Goal: Task Accomplishment & Management: Use online tool/utility

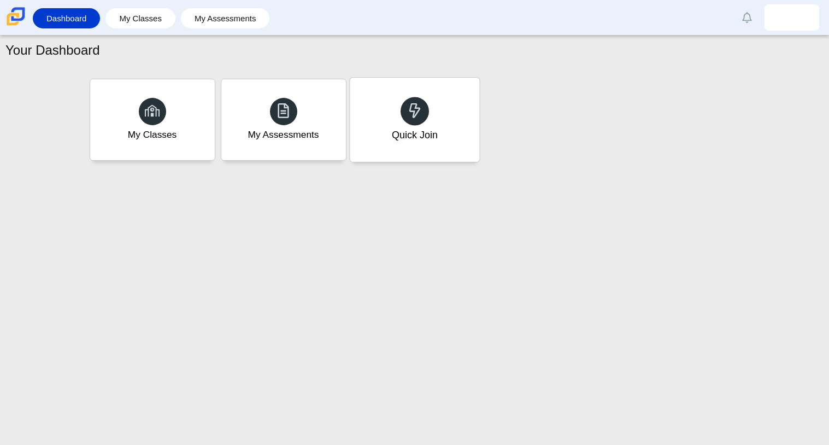
click at [400, 119] on div "Quick Join" at bounding box center [414, 120] width 129 height 84
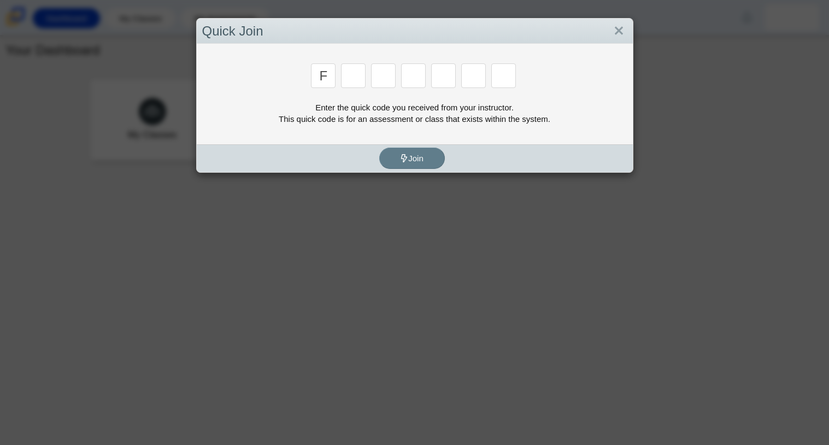
type input "f"
type input "7"
type input "m"
type input "c"
type input "h"
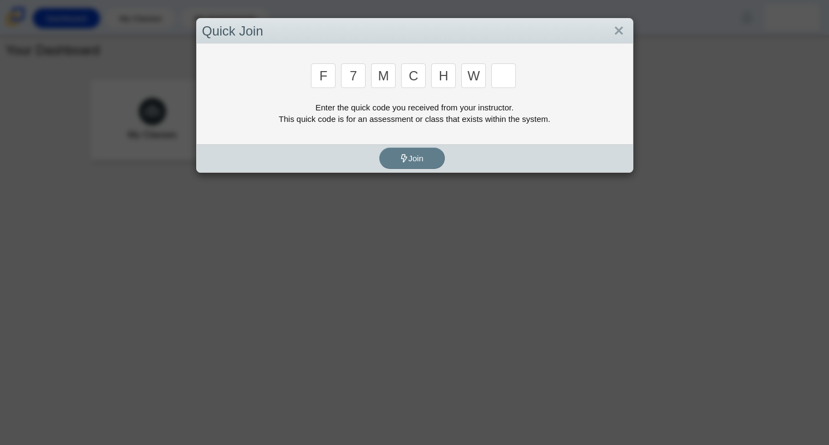
type input "w"
type input "k"
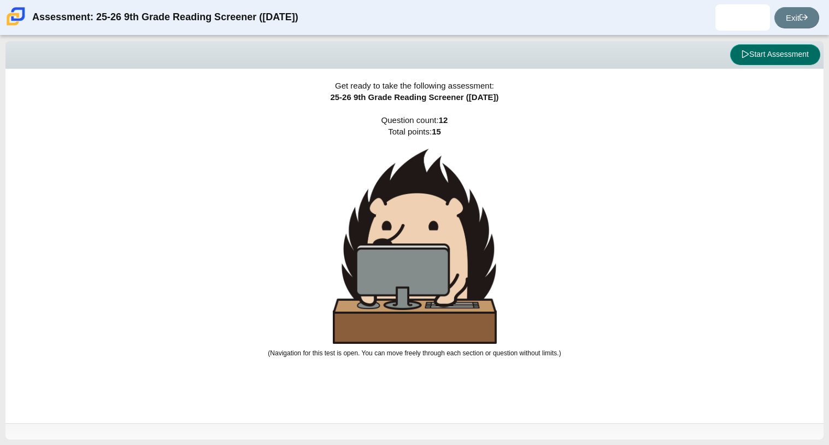
click at [810, 53] on button "Start Assessment" at bounding box center [775, 54] width 90 height 21
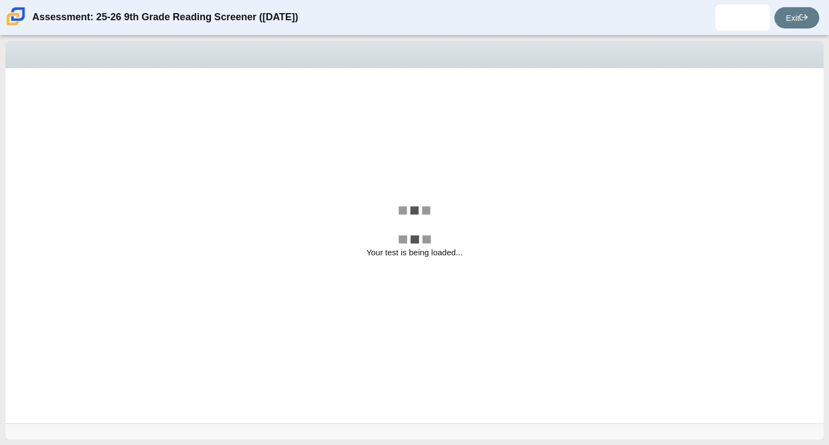
select select "ccc5b315-3c7c-471c-bf90-f22c8299c798"
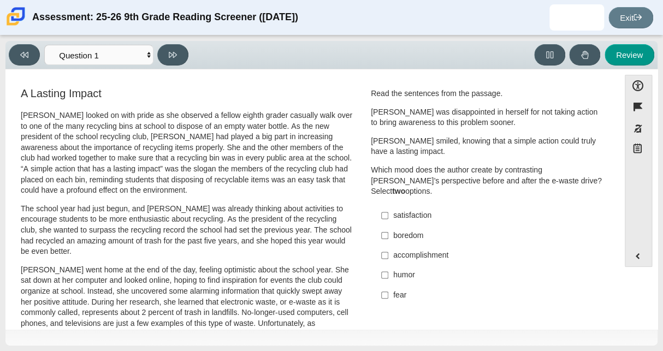
click at [422, 250] on div "accomplishment" at bounding box center [496, 255] width 207 height 11
click at [388, 246] on input "accomplishment accomplishment" at bounding box center [384, 256] width 7 height 20
checkbox input "true"
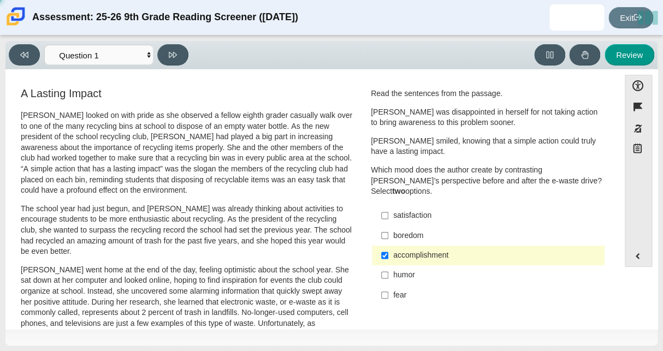
click at [422, 210] on div "satisfaction" at bounding box center [496, 215] width 207 height 11
click at [388, 206] on input "satisfaction satisfaction" at bounding box center [384, 216] width 7 height 20
checkbox input "true"
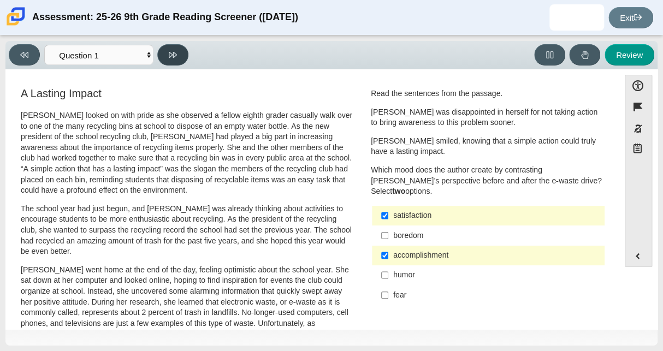
click at [167, 60] on button at bounding box center [172, 54] width 31 height 21
select select "0ff64528-ffd7-428d-b192-babfaadd44e8"
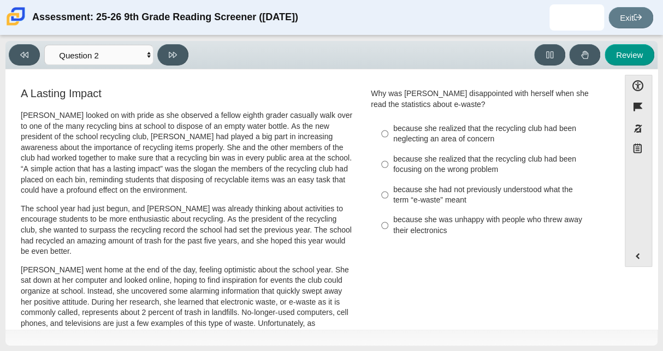
click at [437, 128] on div "because she realized that the recycling club had been neglecting an area of con…" at bounding box center [496, 133] width 207 height 21
click at [388, 128] on input "because she realized that the recycling club had been neglecting an area of con…" at bounding box center [384, 134] width 7 height 31
radio input "true"
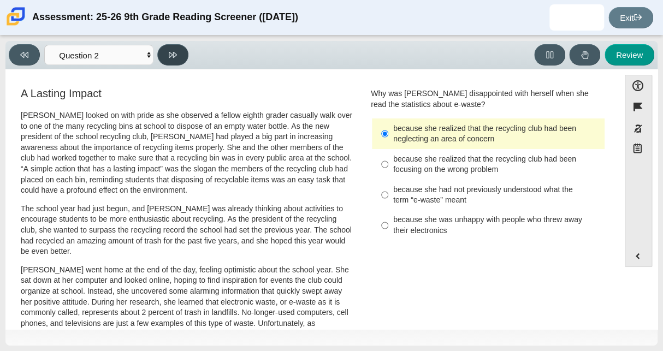
click at [177, 61] on button at bounding box center [172, 54] width 31 height 21
select select "7ce3d843-6974-4858-901c-1ff39630e843"
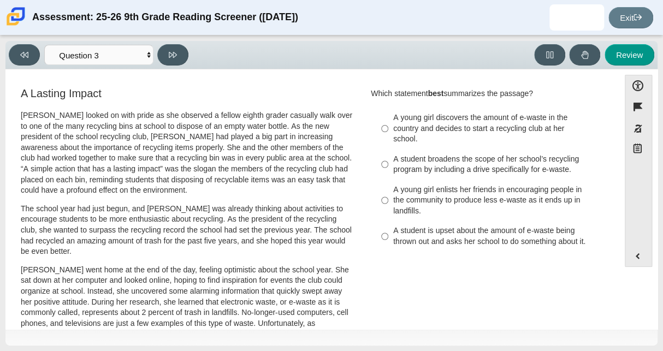
click at [420, 166] on div "A student broadens the scope of her school’s recycling program by including a d…" at bounding box center [496, 164] width 207 height 21
click at [388, 166] on input "A student broadens the scope of her school’s recycling program by including a d…" at bounding box center [384, 164] width 7 height 31
radio input "true"
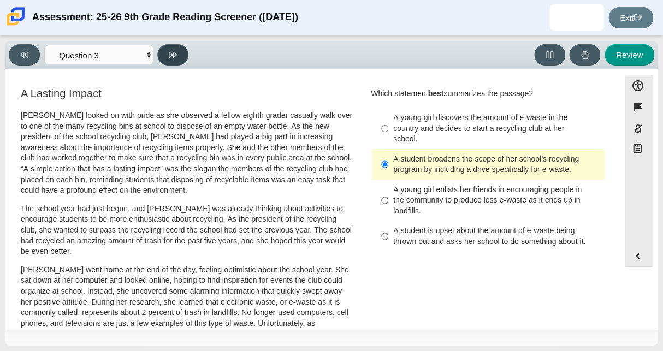
click at [166, 62] on button at bounding box center [172, 54] width 31 height 21
select select "ca9ea0f1-49c5-4bd1-83b0-472c18652b42"
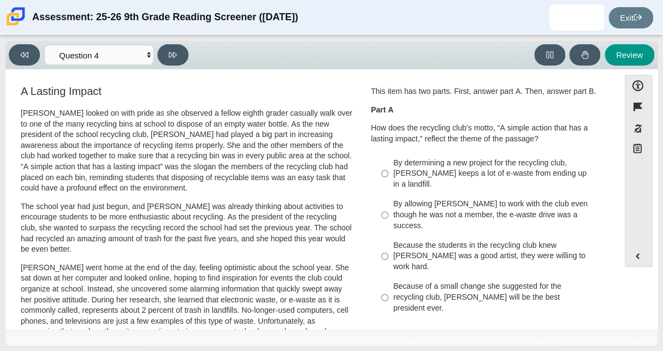
scroll to position [1, 0]
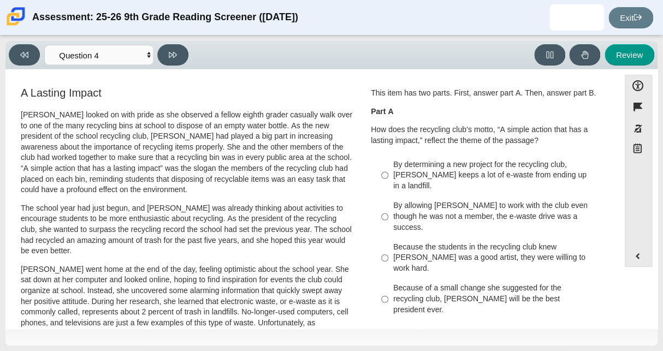
click at [522, 174] on div "By determining a new project for the recycling club, Scarlett keeps a lot of e-…" at bounding box center [496, 176] width 207 height 32
click at [388, 174] on input "By determining a new project for the recycling club, Scarlett keeps a lot of e-…" at bounding box center [384, 176] width 7 height 42
radio input "true"
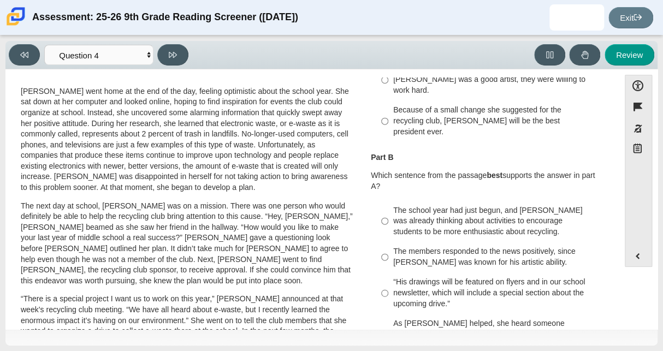
scroll to position [185, 0]
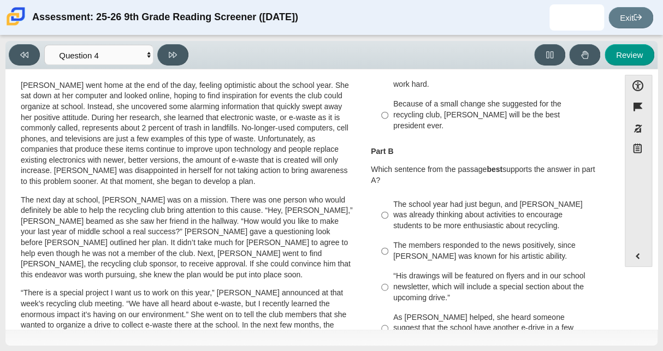
click at [497, 200] on div "The school year had just begun, and Scarlett was already thinking about activit…" at bounding box center [496, 215] width 207 height 32
click at [388, 200] on input "The school year had just begun, and Scarlett was already thinking about activit…" at bounding box center [384, 216] width 7 height 42
radio input "true"
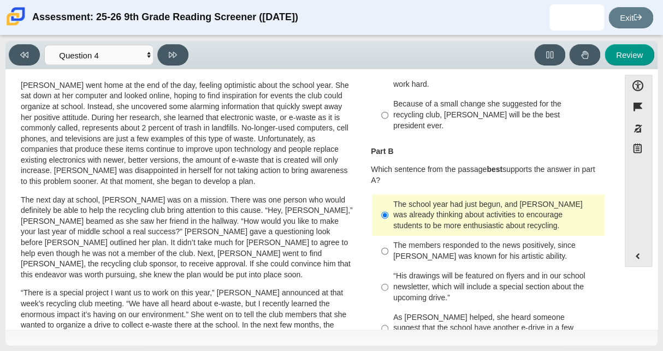
click at [174, 66] on div "Viewing Question 4 of 12 in Pacing Mode Questions Question 1 Question 2 Questio…" at bounding box center [331, 55] width 652 height 28
click at [174, 59] on icon at bounding box center [173, 55] width 8 height 8
select select "e41f1a79-e29f-4095-8030-a53364015bed"
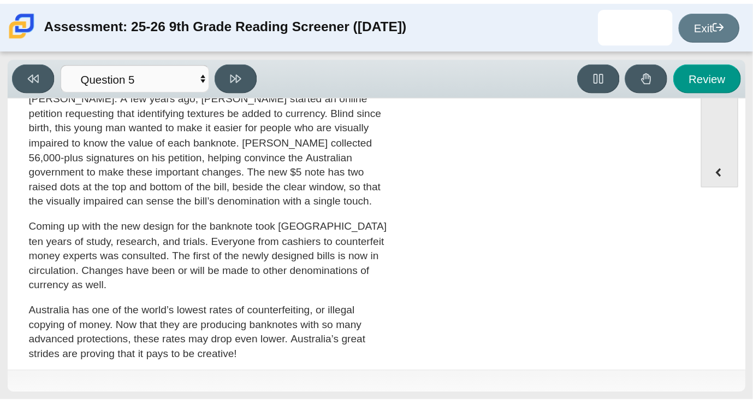
scroll to position [150, 0]
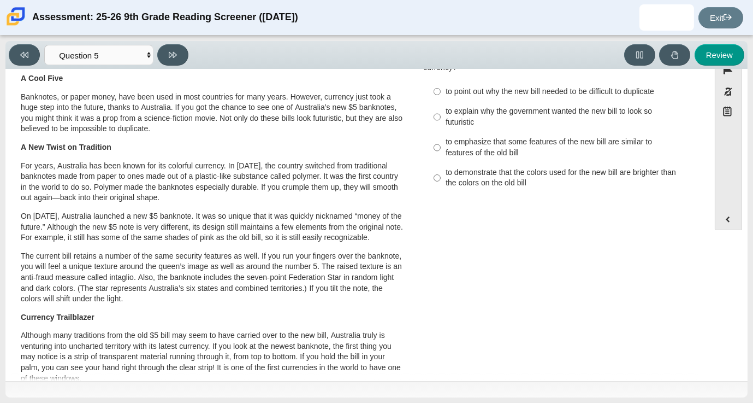
scroll to position [0, 0]
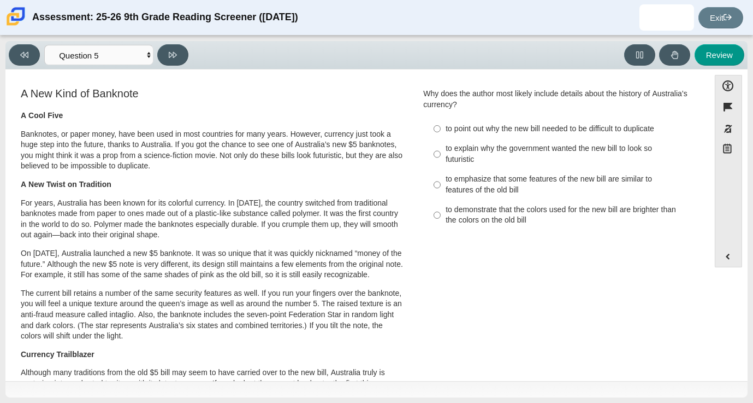
click at [543, 190] on div "to emphasize that some features of the new bill are similar to features of the …" at bounding box center [568, 184] width 244 height 21
click at [441, 190] on input "to emphasize that some features of the new bill are similar to features of the …" at bounding box center [437, 184] width 7 height 31
radio input "true"
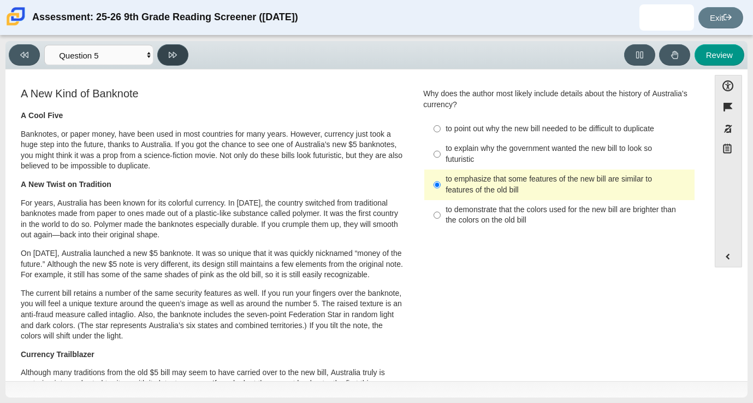
click at [179, 52] on button at bounding box center [172, 54] width 31 height 21
select select "69146e31-7b3d-4a3e-9ce6-f30c24342ae0"
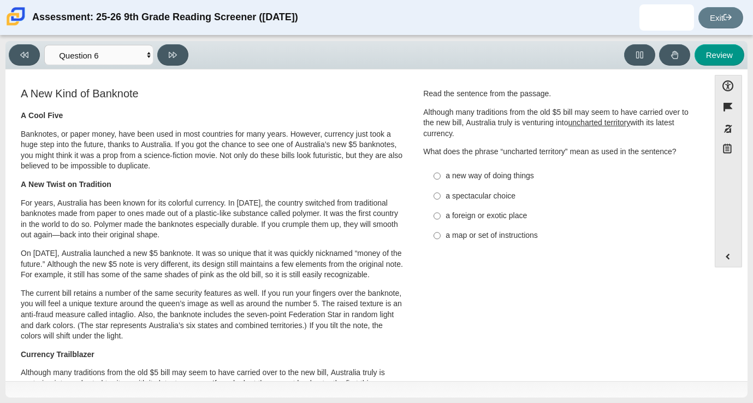
click at [503, 213] on div "a foreign or exotic place" at bounding box center [568, 215] width 244 height 11
click at [441, 213] on input "a foreign or exotic place a foreign or exotic place" at bounding box center [437, 216] width 7 height 20
radio input "true"
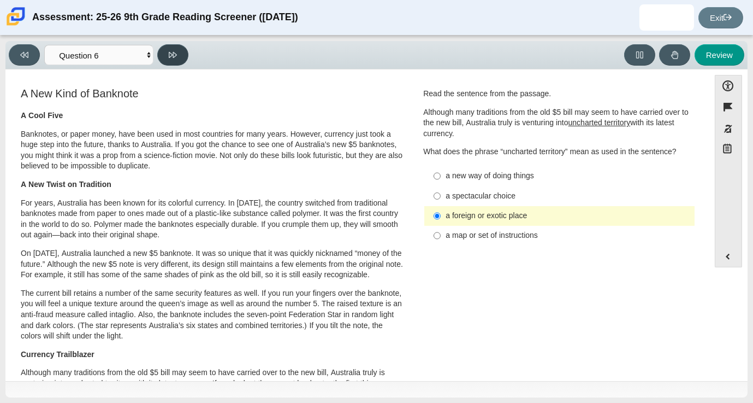
click at [184, 55] on button at bounding box center [172, 54] width 31 height 21
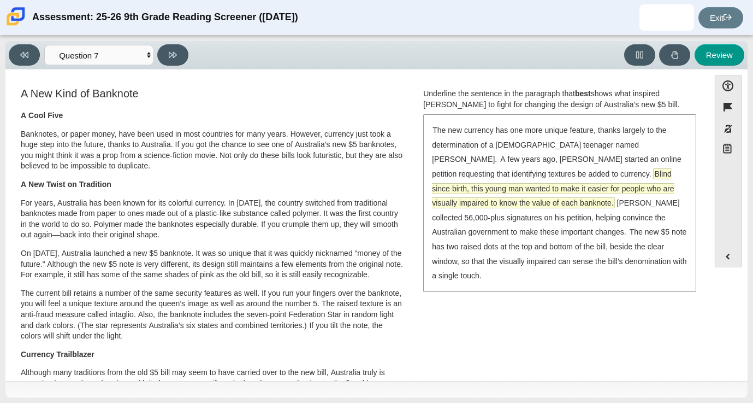
click at [550, 177] on span "Blind since birth, this young man wanted to make it easier for people who are v…" at bounding box center [553, 188] width 242 height 39
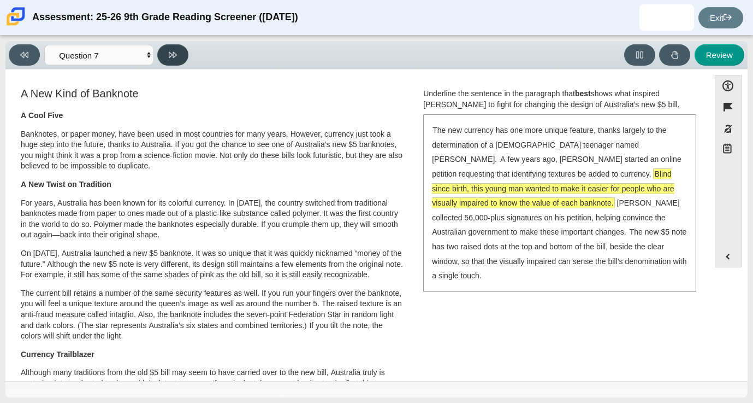
click at [178, 58] on button at bounding box center [172, 54] width 31 height 21
select select "ea8338c2-a6a3-418e-a305-2b963b54a290"
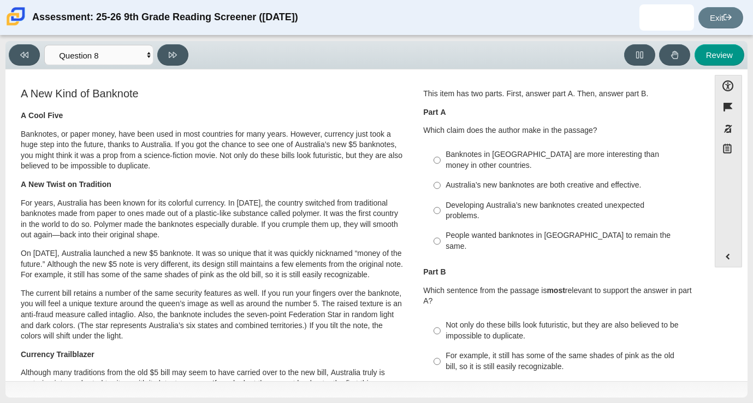
click at [458, 187] on div "Australia’s new banknotes are both creative and effective." at bounding box center [568, 185] width 244 height 11
click at [441, 187] on input "Australia’s new banknotes are both creative and effective. Australia’s new bank…" at bounding box center [437, 185] width 7 height 20
radio input "true"
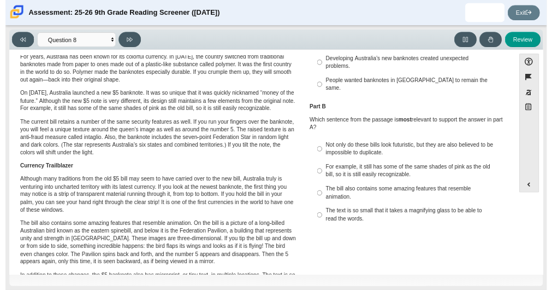
scroll to position [127, 0]
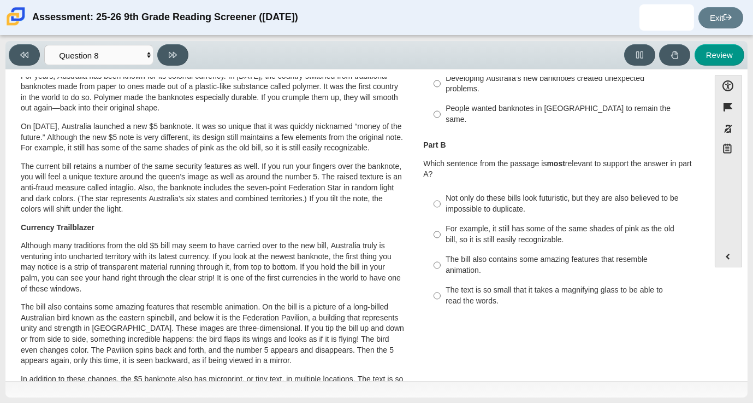
click at [482, 188] on label "Not only do these bills look futuristic, but they are also believed to be impos…" at bounding box center [560, 203] width 269 height 31
click at [441, 188] on input "Not only do these bills look futuristic, but they are also believed to be impos…" at bounding box center [437, 203] width 7 height 31
radio input "true"
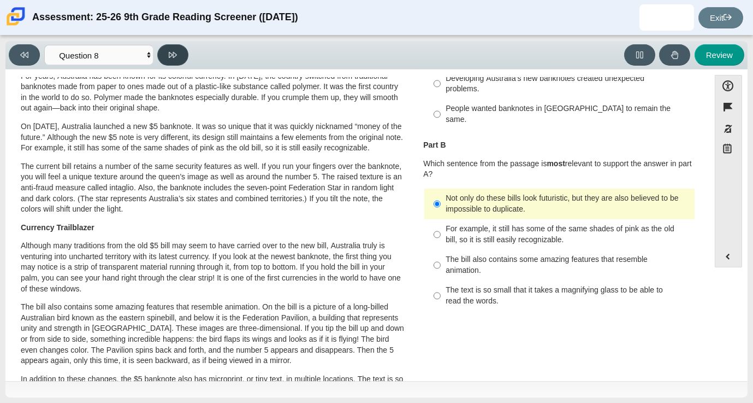
click at [168, 55] on button at bounding box center [172, 54] width 31 height 21
select select "89f058d6-b15c-4ef5-a4b3-fdaffb8868b6"
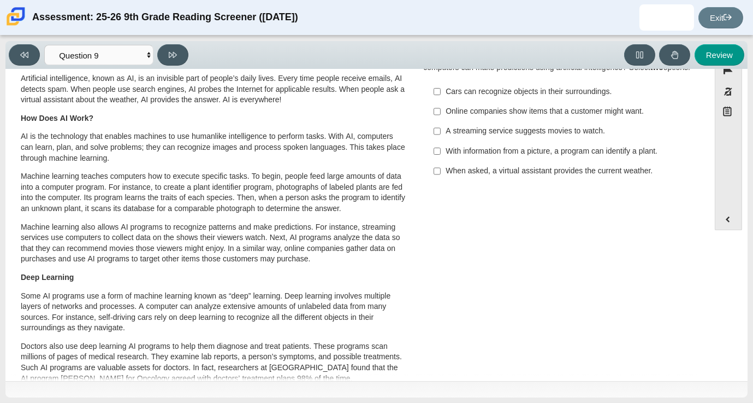
scroll to position [0, 0]
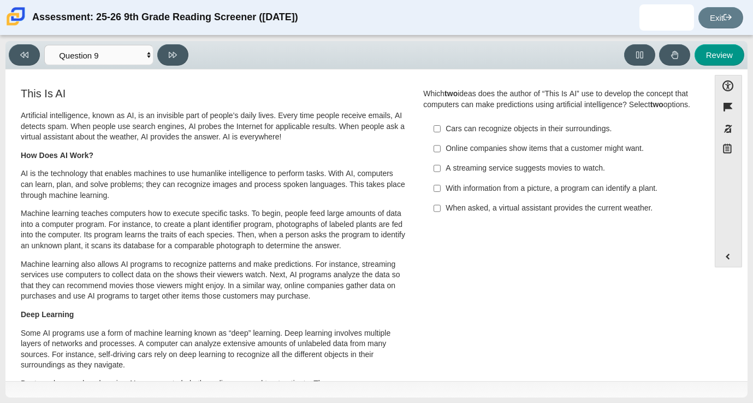
click at [582, 154] on div "Online companies show items that a customer might want." at bounding box center [568, 148] width 244 height 11
click at [441, 158] on input "Online companies show items that a customer might want. Online companies show i…" at bounding box center [437, 149] width 7 height 20
checkbox input "true"
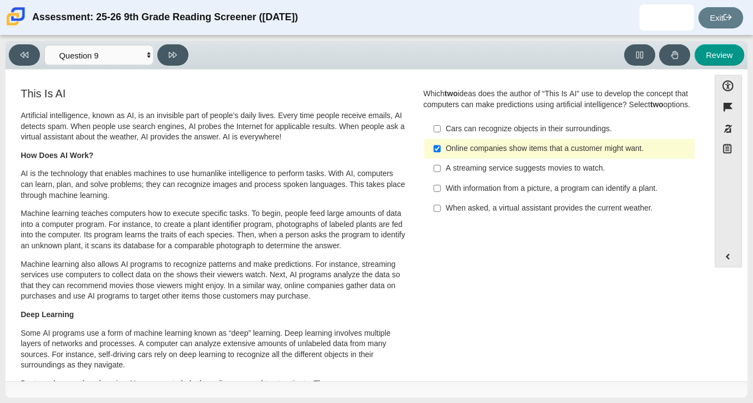
click at [577, 174] on div "A streaming service suggests movies to watch." at bounding box center [568, 168] width 244 height 11
click at [441, 174] on input "A streaming service suggests movies to watch. A streaming service suggests movi…" at bounding box center [437, 168] width 7 height 20
checkbox input "true"
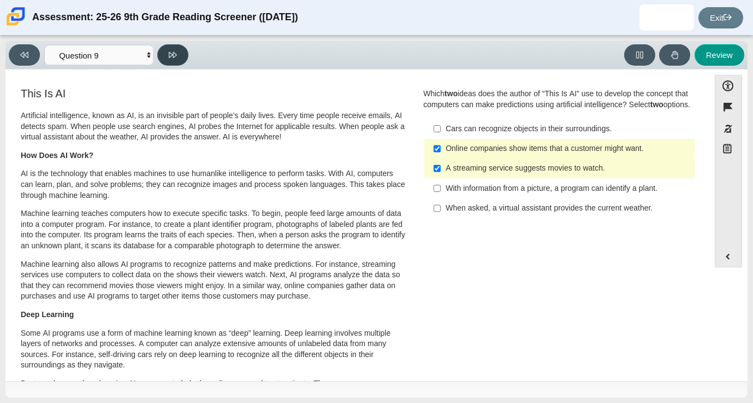
click at [172, 56] on icon at bounding box center [173, 55] width 8 height 8
select select "cdf3c14e-a918-44d1-9b63-3db0fa81641e"
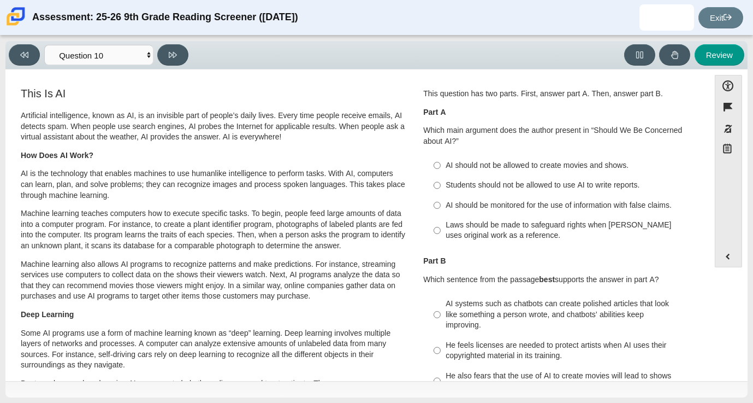
click at [552, 205] on div "AI should be monitored for the use of information with false claims." at bounding box center [568, 205] width 244 height 11
click at [441, 205] on input "AI should be monitored for the use of information with false claims. AI should …" at bounding box center [437, 205] width 7 height 20
radio input "true"
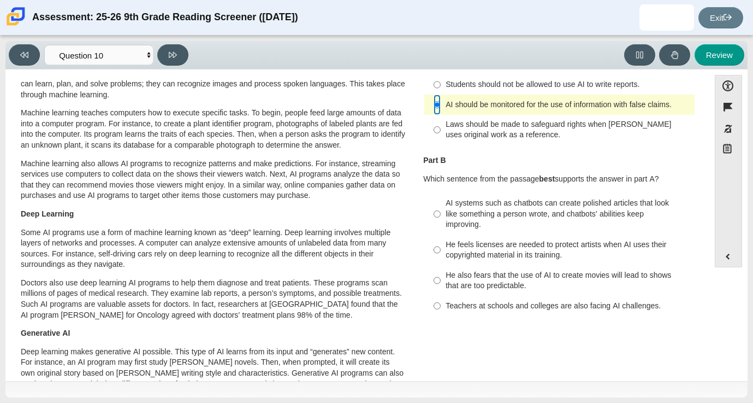
scroll to position [101, 0]
click at [490, 221] on div "AI systems such as chatbots can create polished articles that look like somethi…" at bounding box center [568, 213] width 244 height 32
click at [441, 221] on input "AI systems such as chatbots can create polished articles that look like somethi…" at bounding box center [437, 214] width 7 height 42
radio input "true"
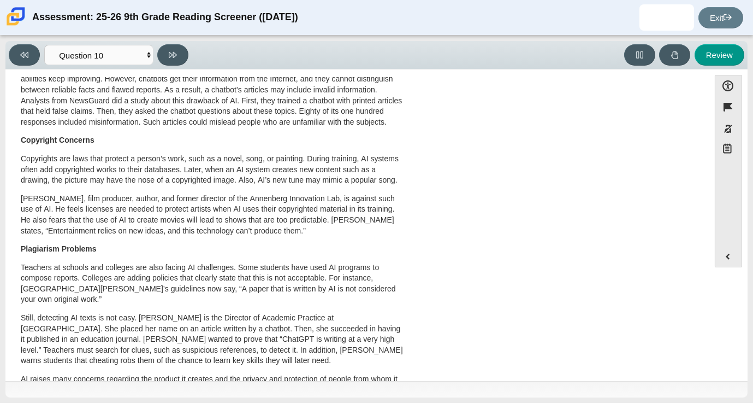
scroll to position [0, 0]
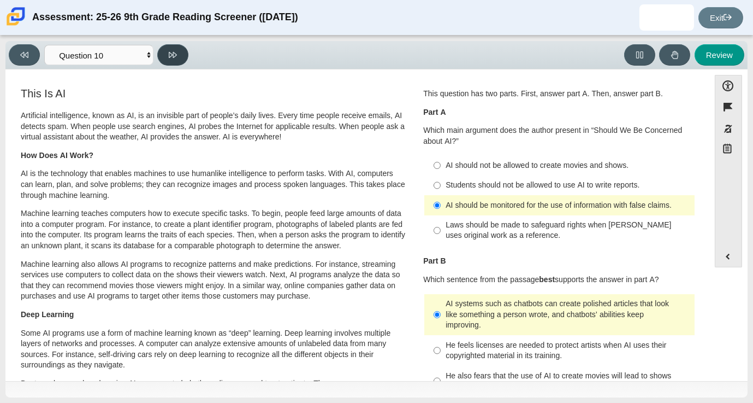
click at [172, 55] on icon at bounding box center [173, 55] width 8 height 8
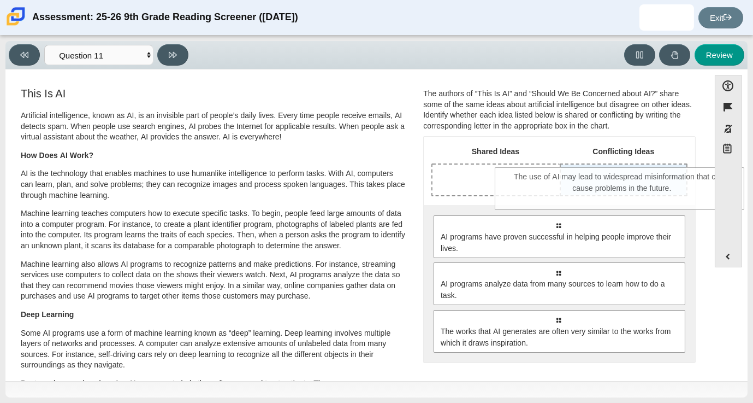
drag, startPoint x: 550, startPoint y: 275, endPoint x: 614, endPoint y: 188, distance: 108.3
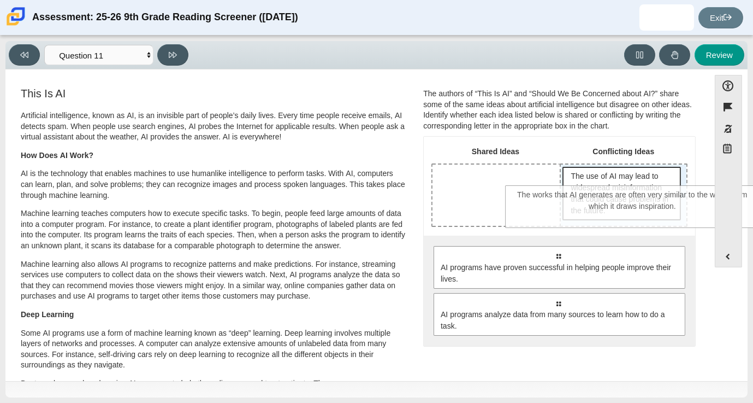
scroll to position [1, 0]
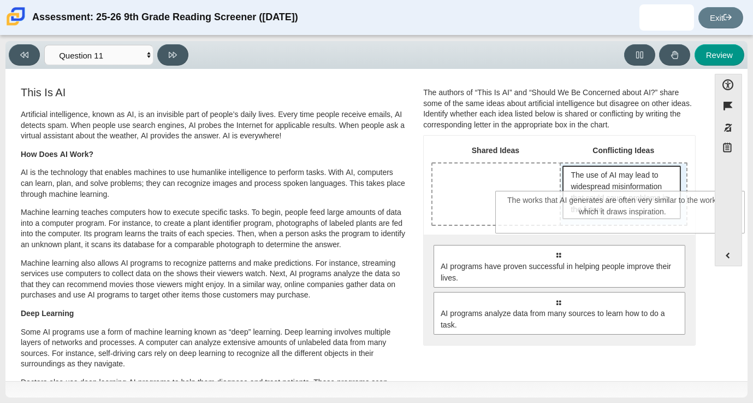
drag, startPoint x: 588, startPoint y: 362, endPoint x: 653, endPoint y: 213, distance: 162.0
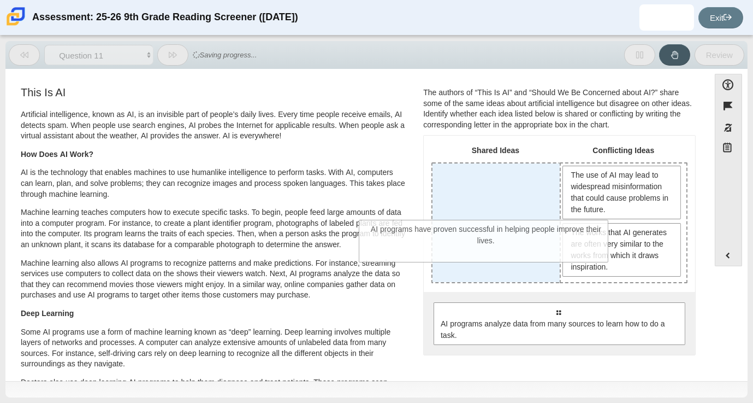
drag, startPoint x: 587, startPoint y: 313, endPoint x: 514, endPoint y: 231, distance: 109.9
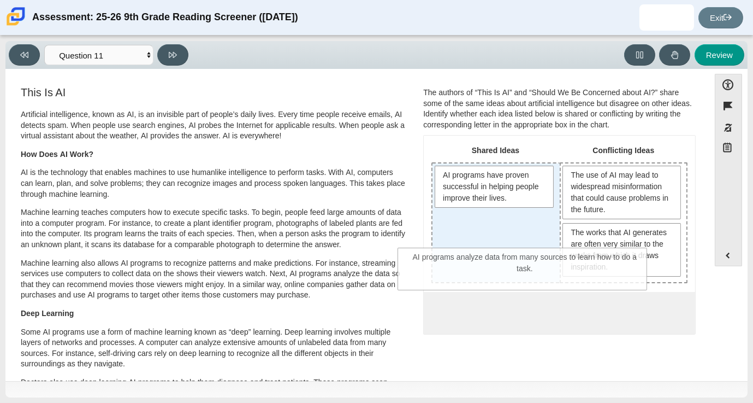
drag, startPoint x: 534, startPoint y: 325, endPoint x: 500, endPoint y: 271, distance: 63.8
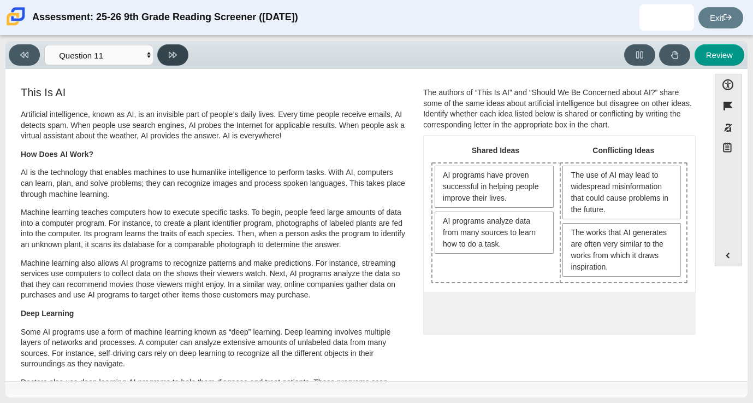
click at [170, 58] on icon at bounding box center [173, 55] width 8 height 8
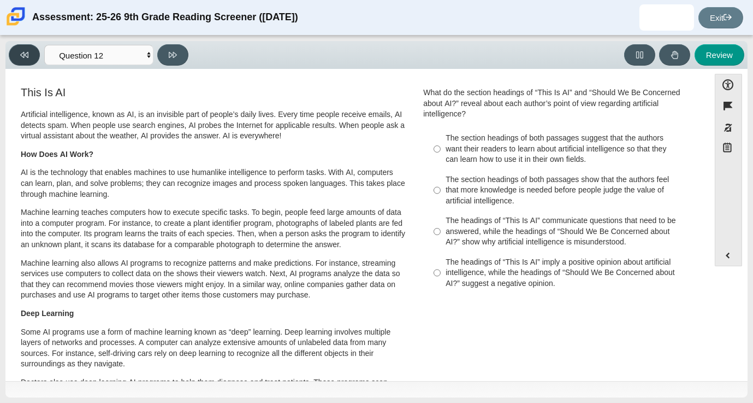
click at [28, 55] on button at bounding box center [24, 54] width 31 height 21
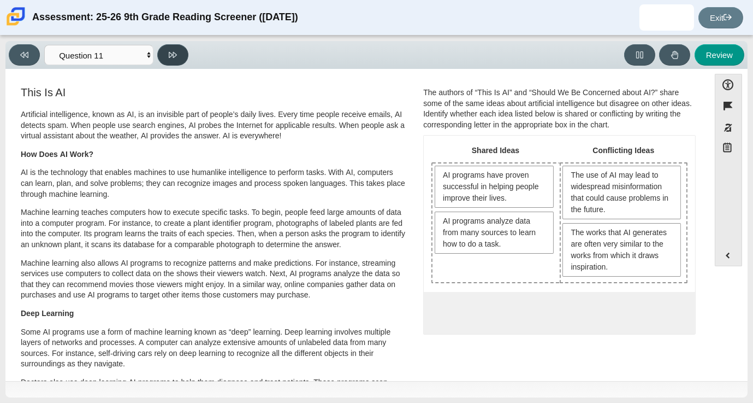
click at [179, 54] on button at bounding box center [172, 54] width 31 height 21
select select "c3effed4-44ce-4a19-bd96-1787f34e9b4c"
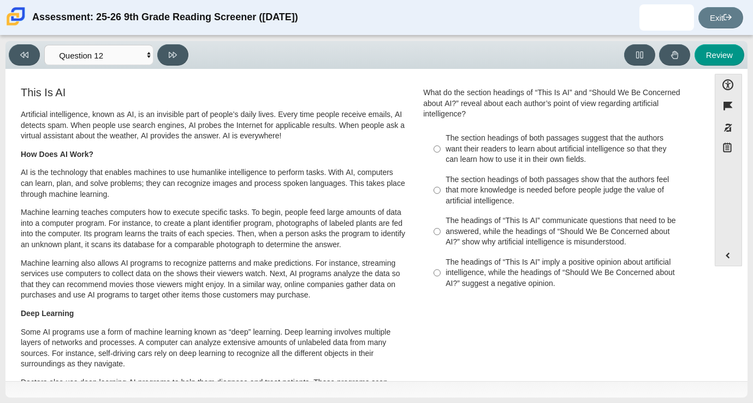
click at [502, 196] on div "The section headings of both passages show that the authors feel that more know…" at bounding box center [568, 190] width 244 height 32
click at [441, 196] on input "The section headings of both passages show that the authors feel that more know…" at bounding box center [437, 190] width 7 height 42
radio input "true"
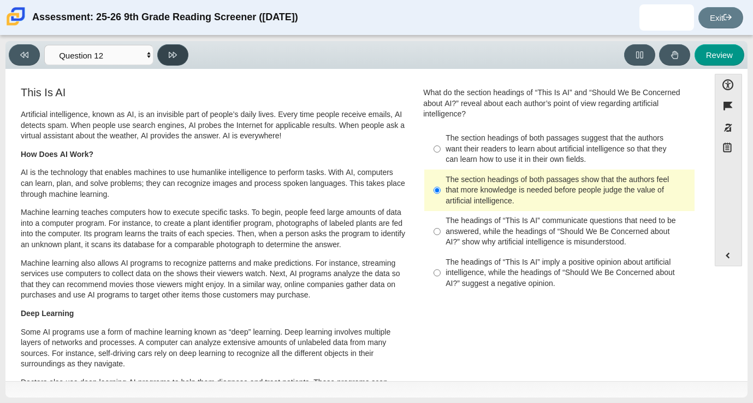
click at [169, 64] on button at bounding box center [172, 54] width 31 height 21
select select "review"
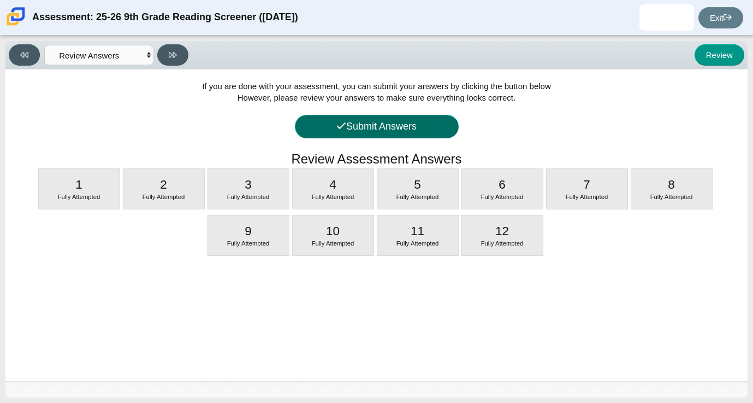
click at [402, 125] on button "Submit Answers" at bounding box center [377, 126] width 164 height 23
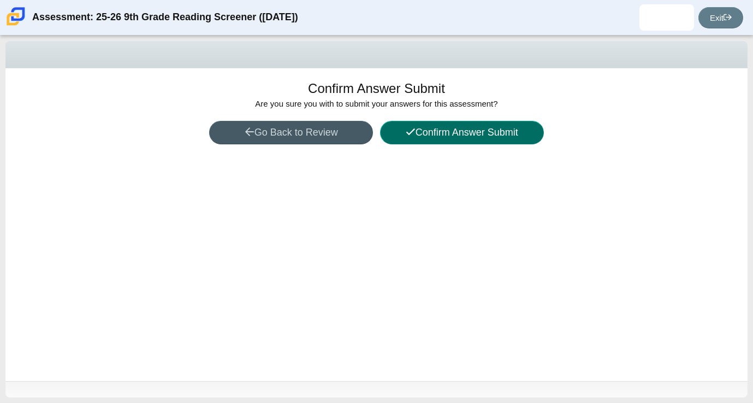
click at [410, 133] on icon at bounding box center [411, 132] width 10 height 10
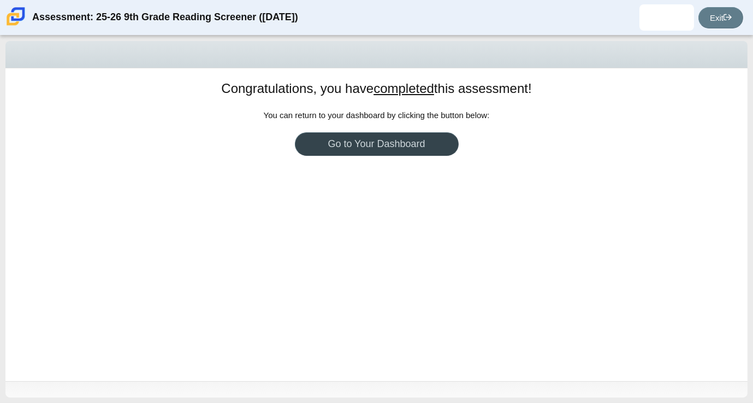
click at [402, 142] on link "Go to Your Dashboard" at bounding box center [377, 143] width 164 height 23
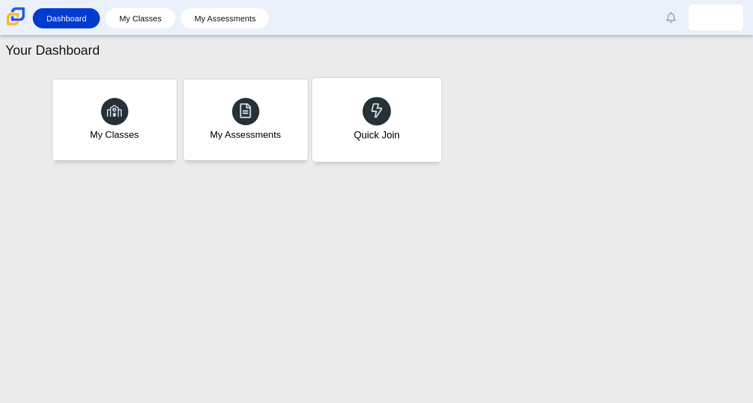
click at [383, 108] on icon at bounding box center [376, 110] width 15 height 15
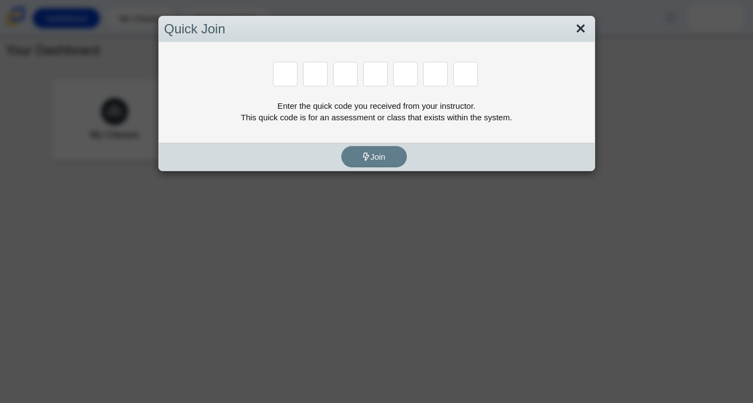
click at [587, 28] on link "Close" at bounding box center [581, 29] width 17 height 19
